Goal: Complete application form

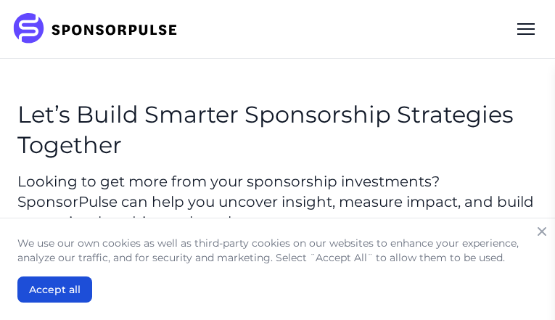
type input "LVLDQngBKLQ"
type input "IrRhTZjvF"
type input "[EMAIL_ADDRESS][DOMAIN_NAME]"
type input "GOiuZYCxUae"
type input "hcWIPWhAhuHMPa"
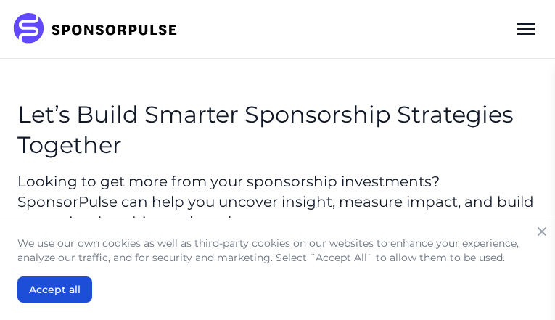
select select "Automotive / Transportation"
checkbox input "true"
type input "wJJUlXtKlXG"
type input "yLzpxEYePj"
type input "[EMAIL_ADDRESS][DOMAIN_NAME]"
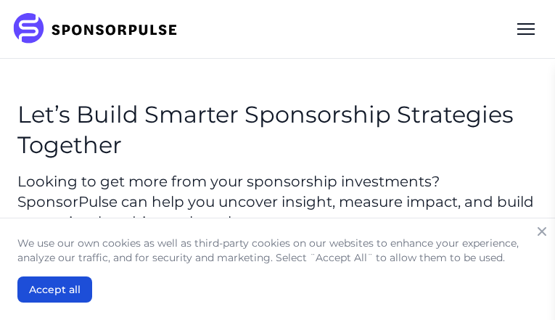
type input "showwXdVdEav"
type input "WuRxyDooNFAMuwNT"
select select "CPG"
